Goal: Task Accomplishment & Management: Use online tool/utility

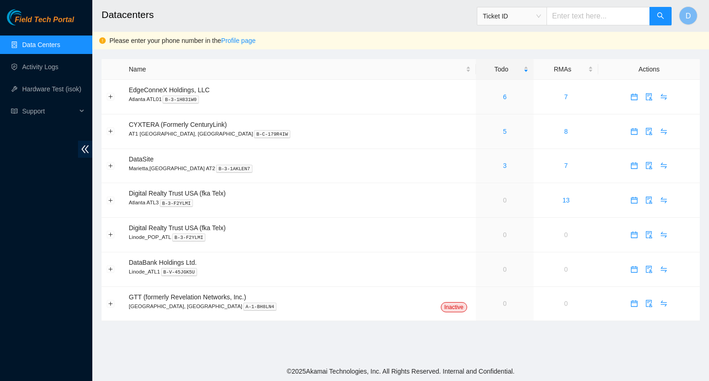
click at [48, 42] on link "Data Centers" at bounding box center [41, 44] width 38 height 7
click at [503, 98] on link "6" at bounding box center [505, 96] width 4 height 7
click at [503, 97] on link "5" at bounding box center [505, 96] width 4 height 7
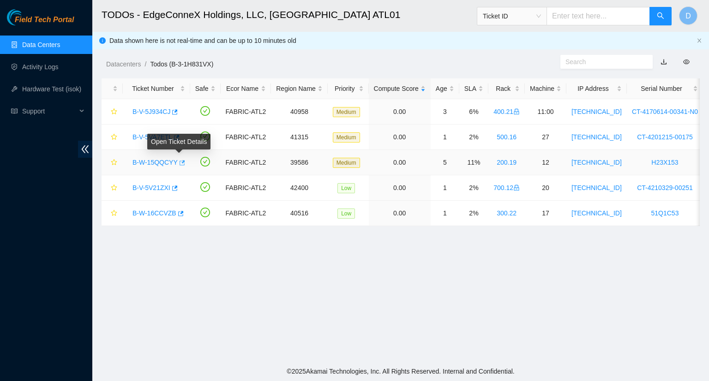
click at [179, 161] on icon "button" at bounding box center [181, 163] width 6 height 6
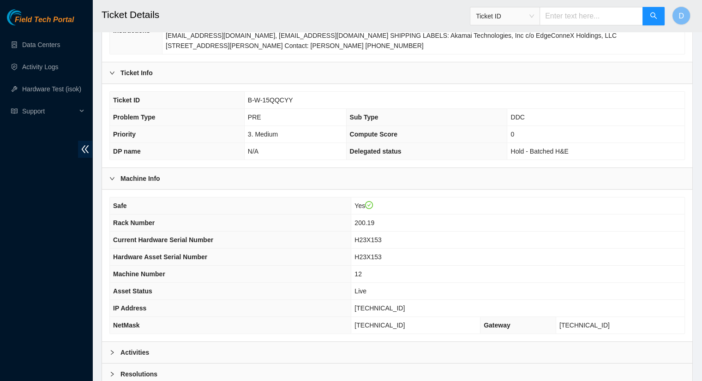
scroll to position [242, 0]
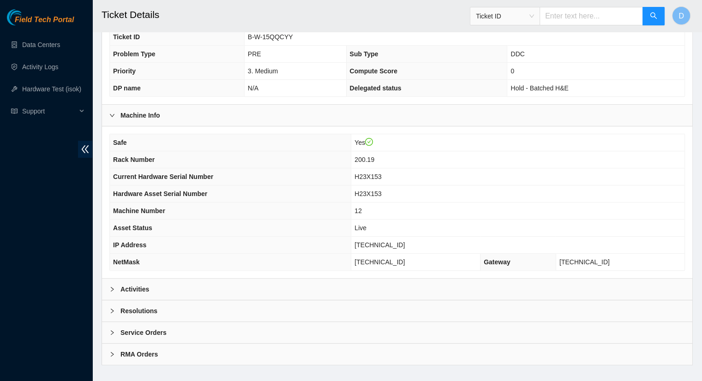
click at [181, 281] on div "Activities" at bounding box center [397, 289] width 591 height 21
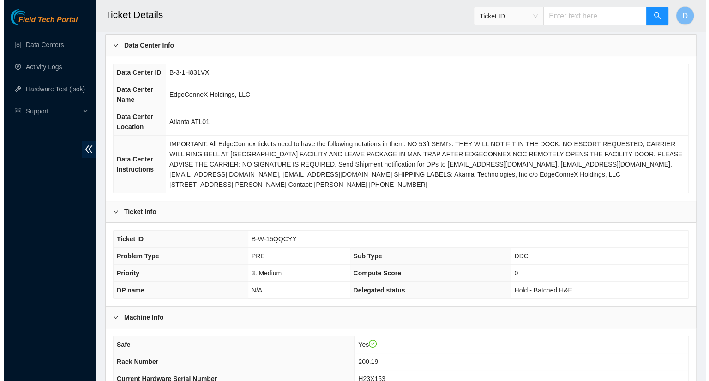
scroll to position [0, 0]
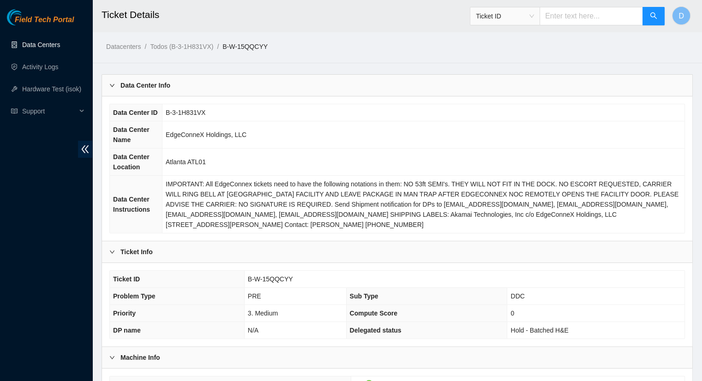
click at [22, 41] on link "Data Centers" at bounding box center [41, 44] width 38 height 7
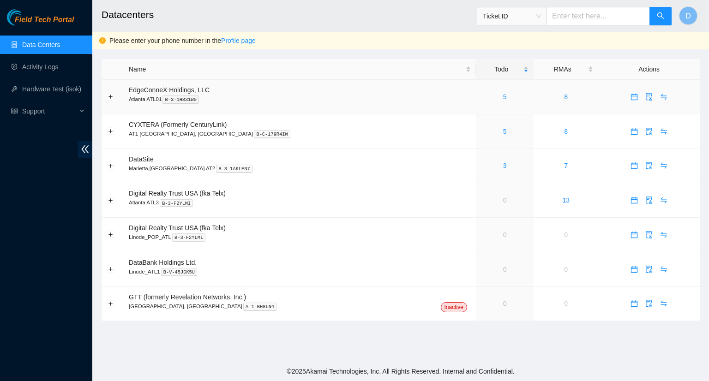
click at [481, 96] on div "5" at bounding box center [505, 97] width 48 height 10
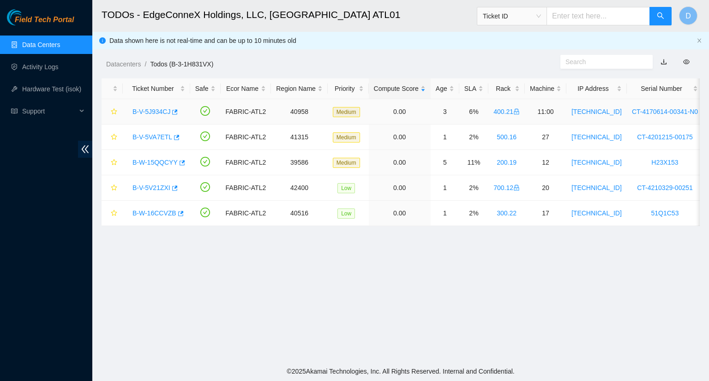
click at [153, 111] on link "B-V-5J934CJ" at bounding box center [152, 111] width 38 height 7
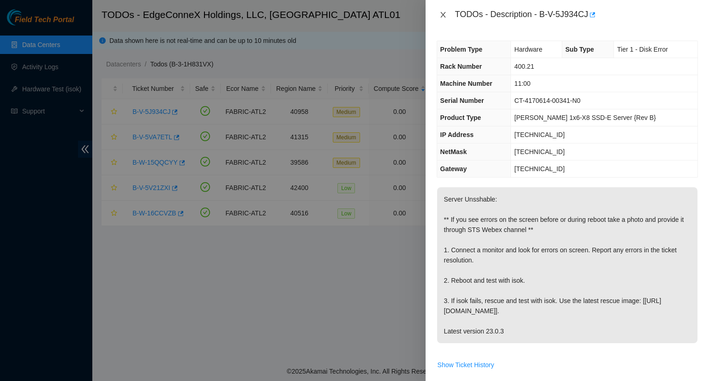
drag, startPoint x: 440, startPoint y: 13, endPoint x: 433, endPoint y: 16, distance: 7.5
click at [440, 14] on icon "close" at bounding box center [443, 14] width 7 height 7
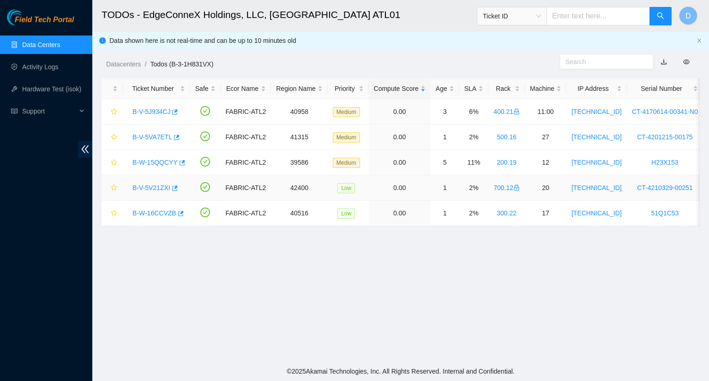
click at [137, 187] on link "B-V-5V21ZXI" at bounding box center [152, 187] width 38 height 7
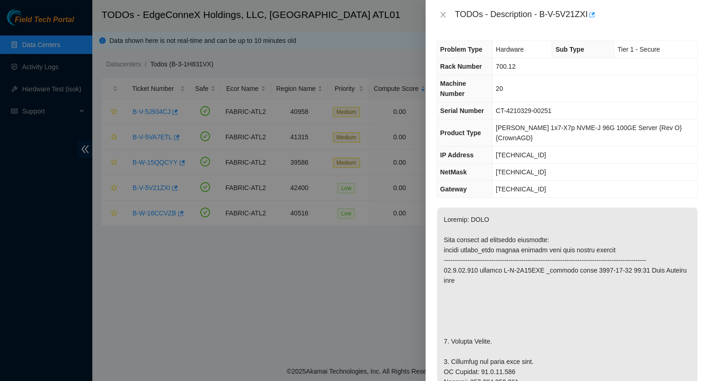
click at [146, 216] on div at bounding box center [354, 190] width 709 height 381
click at [150, 213] on div at bounding box center [354, 190] width 709 height 381
click at [442, 18] on icon "close" at bounding box center [443, 14] width 7 height 7
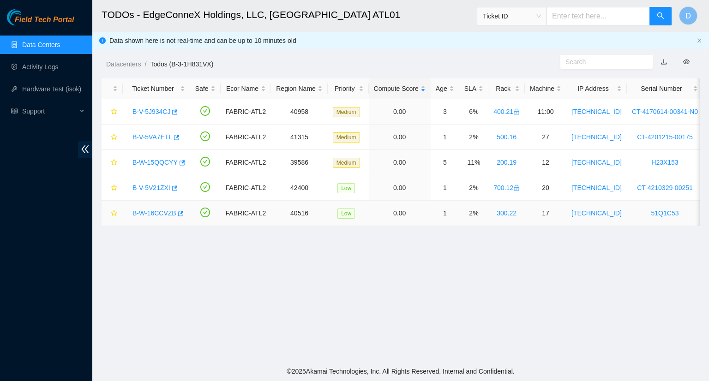
click at [135, 210] on link "B-W-16CCVZB" at bounding box center [155, 213] width 44 height 7
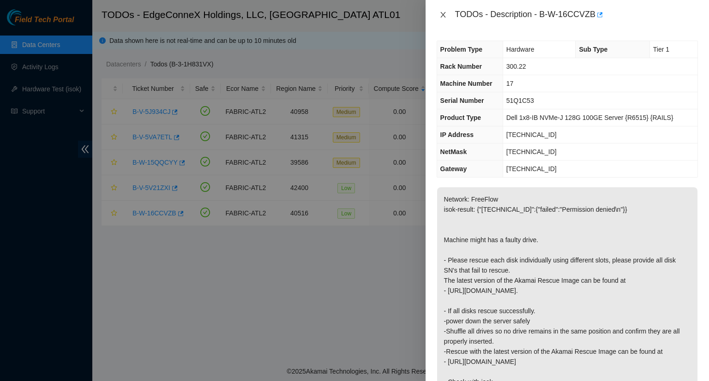
click at [447, 15] on icon "close" at bounding box center [443, 14] width 7 height 7
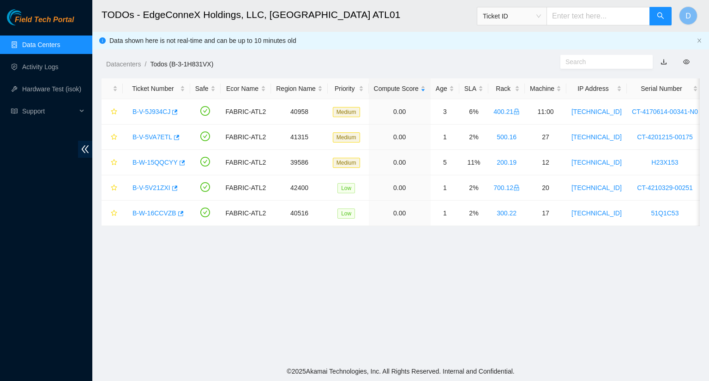
click at [59, 41] on link "Data Centers" at bounding box center [41, 44] width 38 height 7
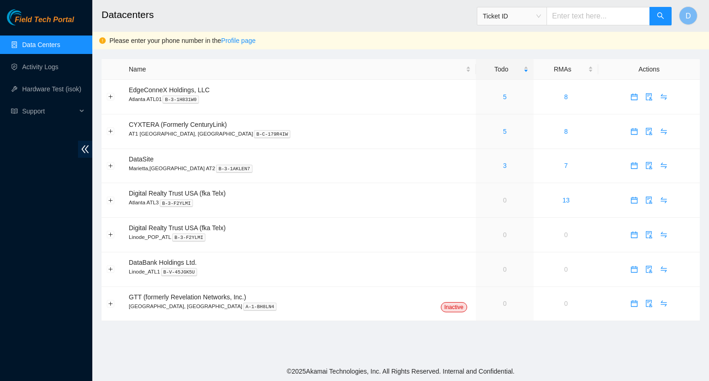
click at [59, 41] on link "Data Centers" at bounding box center [41, 44] width 38 height 7
